Goal: Task Accomplishment & Management: Use online tool/utility

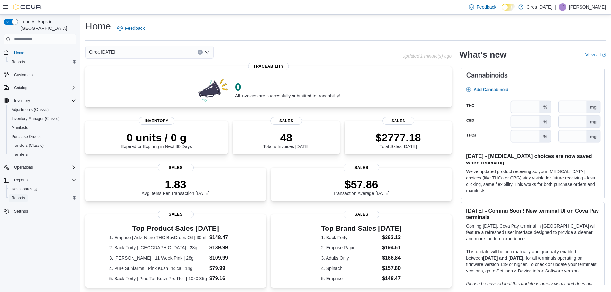
click at [23, 196] on span "Reports" at bounding box center [18, 198] width 13 height 5
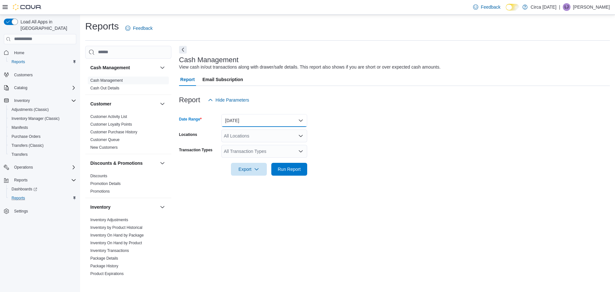
click at [247, 121] on button "[DATE]" at bounding box center [264, 120] width 86 height 13
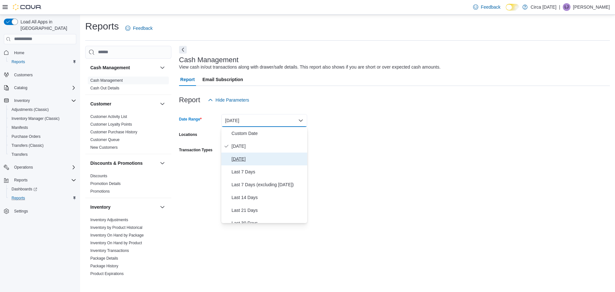
click at [244, 156] on span "Yesterday" at bounding box center [268, 159] width 73 height 8
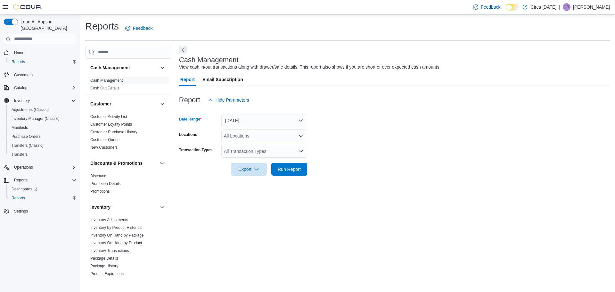
click at [245, 138] on div "All Locations" at bounding box center [264, 135] width 86 height 13
click at [244, 155] on span "Circa [DATE]" at bounding box center [248, 156] width 26 height 6
click at [391, 172] on form "Date Range Yesterday Locations Circa 1818 Combo box. Selected. Circa 1818. Pres…" at bounding box center [394, 140] width 431 height 69
click at [265, 154] on div "All Transaction Types" at bounding box center [264, 151] width 86 height 13
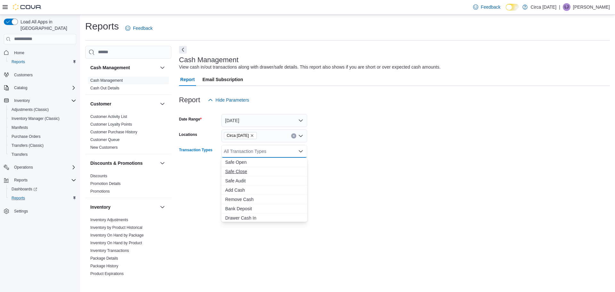
click at [262, 169] on span "Safe Close" at bounding box center [264, 171] width 78 height 6
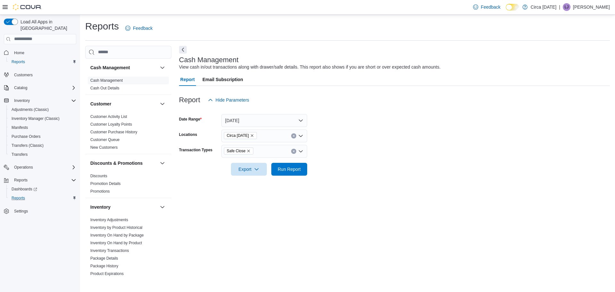
drag, startPoint x: 372, startPoint y: 186, endPoint x: 331, endPoint y: 185, distance: 40.7
click at [372, 186] on div "Cash Management View cash in/out transactions along with drawer/safe details. T…" at bounding box center [394, 162] width 431 height 232
click at [291, 170] on span "Run Report" at bounding box center [289, 169] width 23 height 6
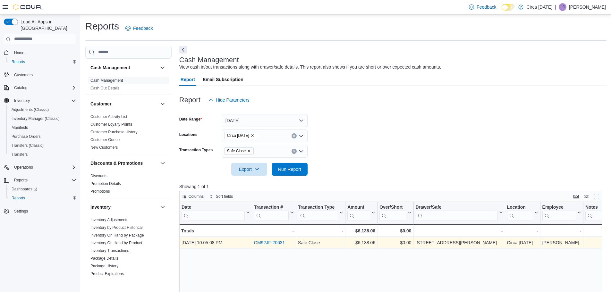
click at [272, 241] on link "CM92JF-20631" at bounding box center [269, 242] width 31 height 5
